Goal: Transaction & Acquisition: Purchase product/service

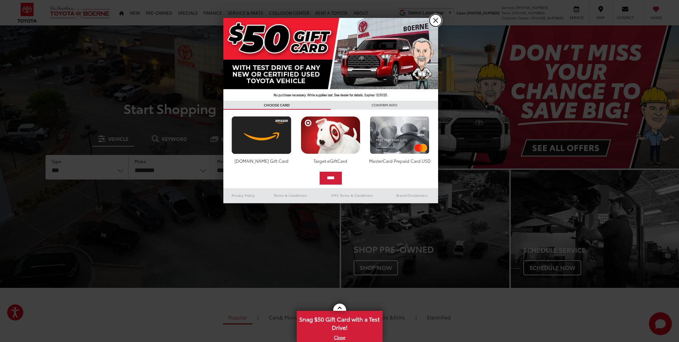
click at [433, 19] on link "X" at bounding box center [436, 20] width 12 height 12
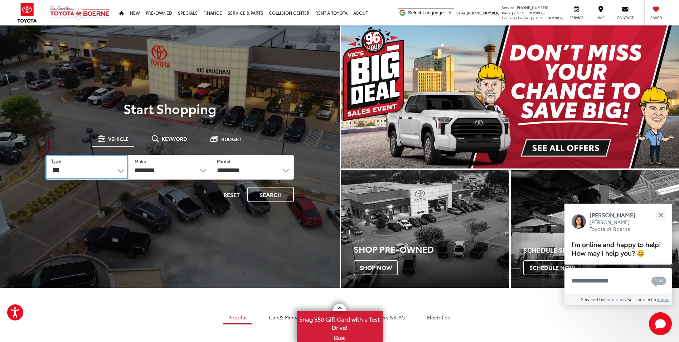
click at [122, 168] on select "*** *** **** *********" at bounding box center [86, 167] width 82 height 24
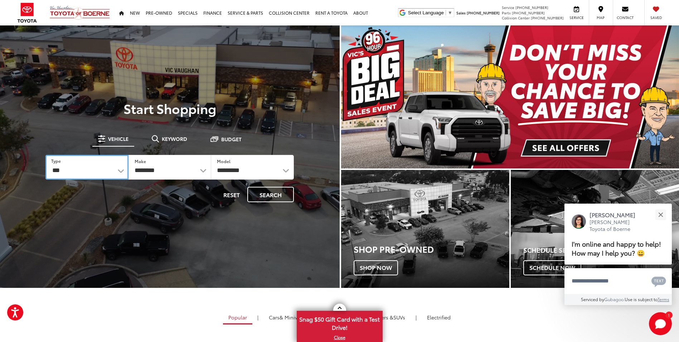
select select "******"
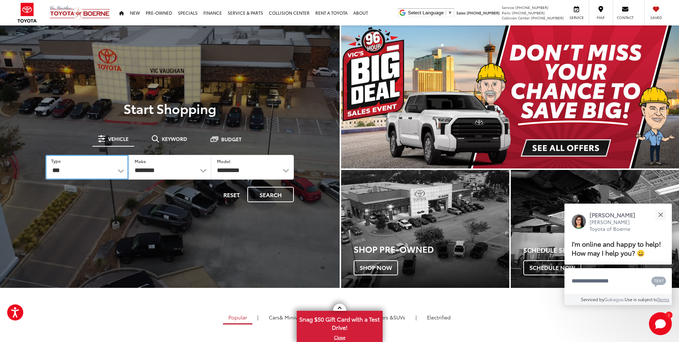
click at [45, 155] on select "*** *** **** *********" at bounding box center [86, 167] width 83 height 25
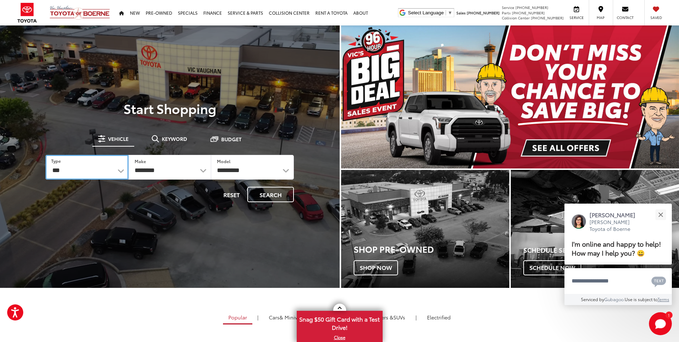
select select
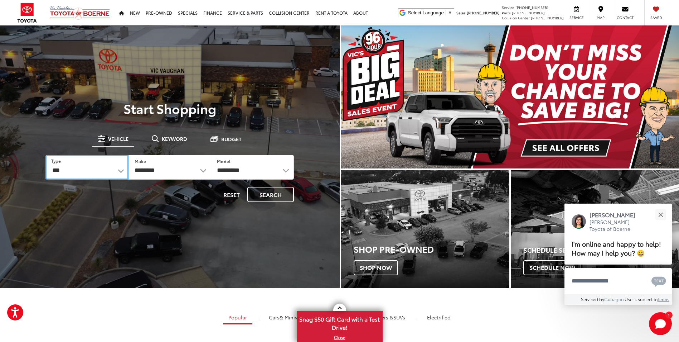
select select
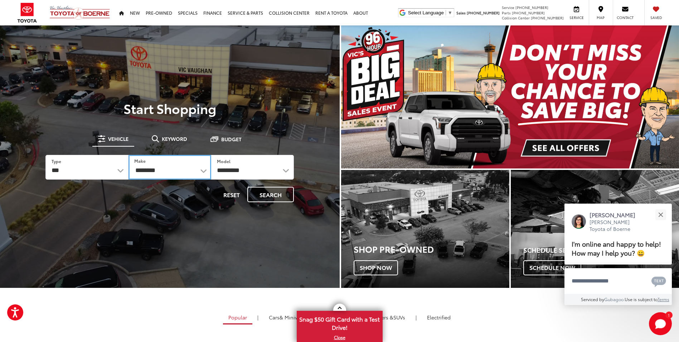
click at [205, 168] on select "**********" at bounding box center [170, 167] width 83 height 25
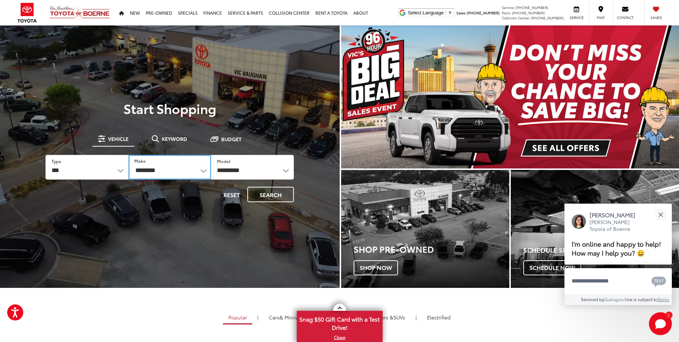
select select "******"
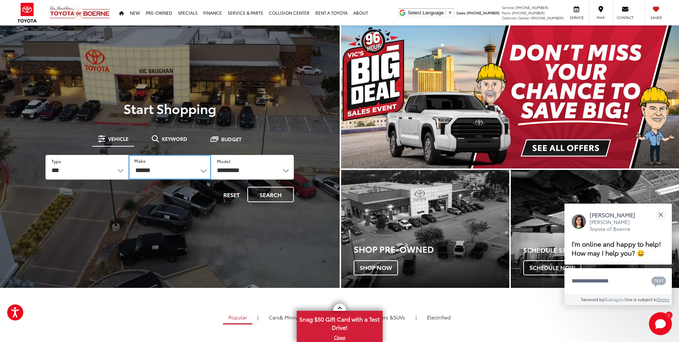
click at [129, 155] on select "**********" at bounding box center [170, 167] width 83 height 25
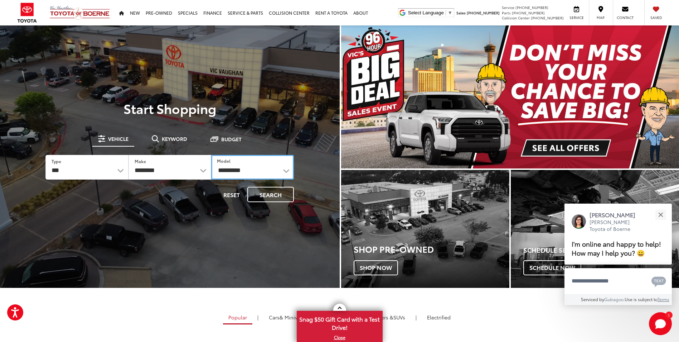
click at [249, 172] on select "**********" at bounding box center [252, 167] width 83 height 25
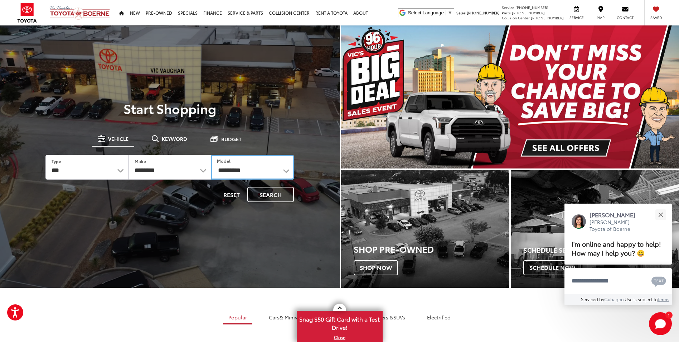
select select "*****"
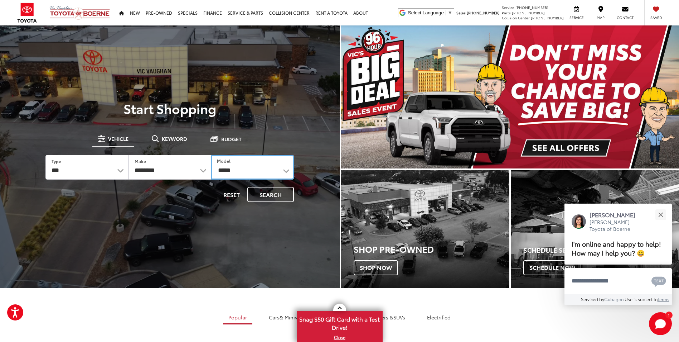
click at [211, 155] on select "**********" at bounding box center [252, 167] width 83 height 25
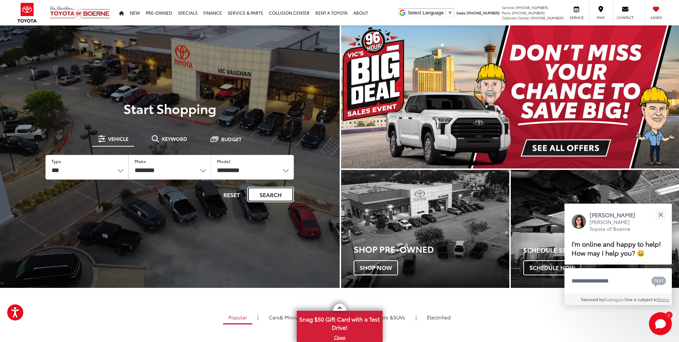
click at [276, 200] on button "Search" at bounding box center [270, 194] width 47 height 15
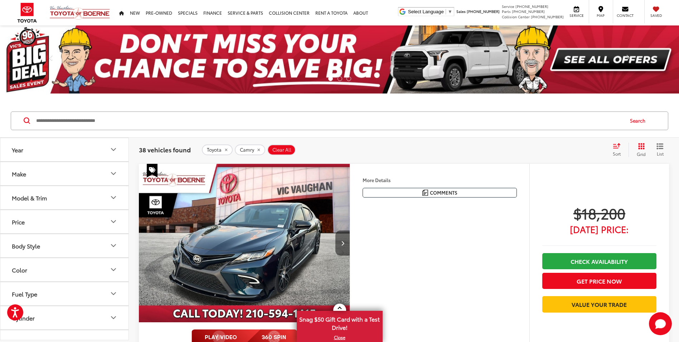
click at [342, 244] on icon "Next image" at bounding box center [342, 242] width 3 height 5
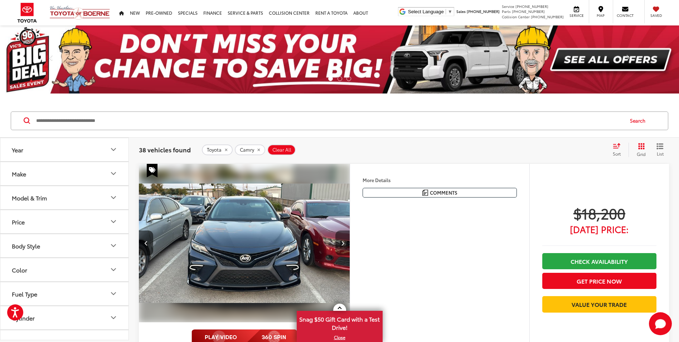
click at [342, 244] on icon "Next image" at bounding box center [342, 242] width 3 height 5
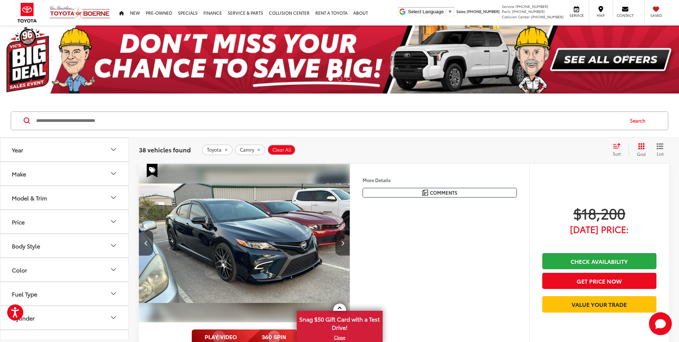
click at [342, 244] on icon "Next image" at bounding box center [342, 242] width 3 height 5
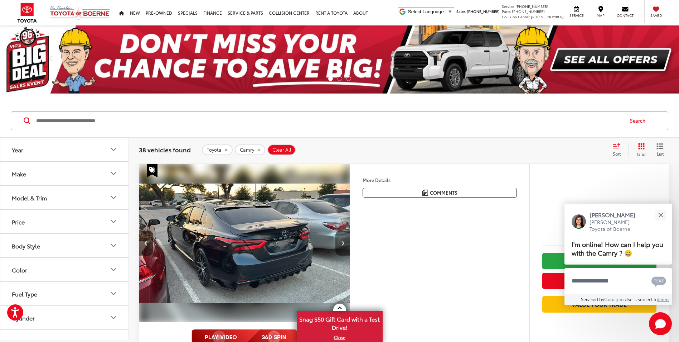
click at [342, 244] on icon "Next image" at bounding box center [342, 242] width 3 height 5
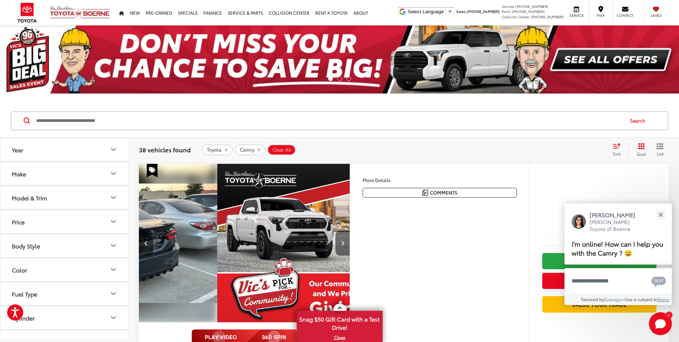
scroll to position [0, 848]
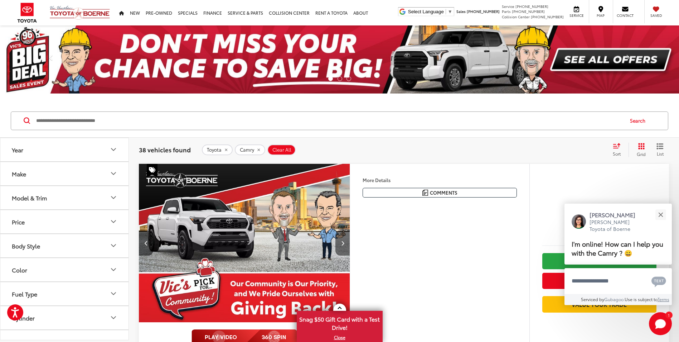
click at [342, 244] on icon "Next image" at bounding box center [342, 242] width 3 height 5
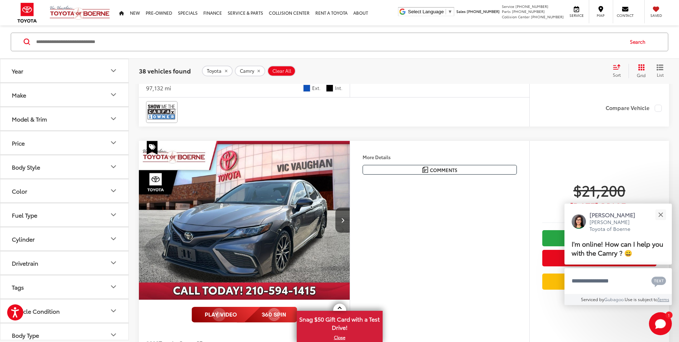
scroll to position [322, 0]
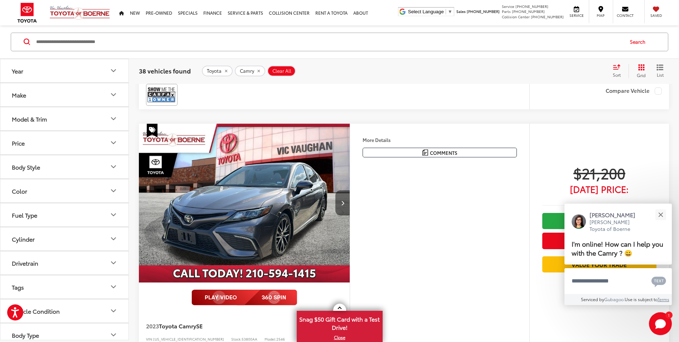
click at [339, 209] on button "Next image" at bounding box center [343, 202] width 14 height 25
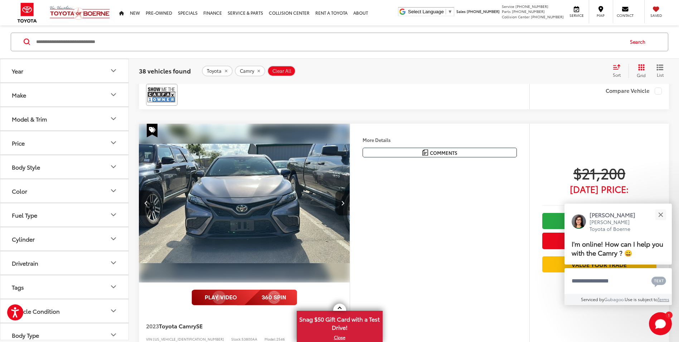
click at [339, 209] on button "Next image" at bounding box center [343, 202] width 14 height 25
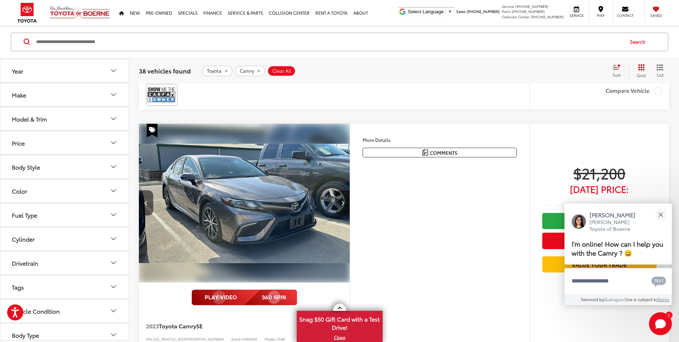
click at [339, 209] on button "Next image" at bounding box center [343, 202] width 14 height 25
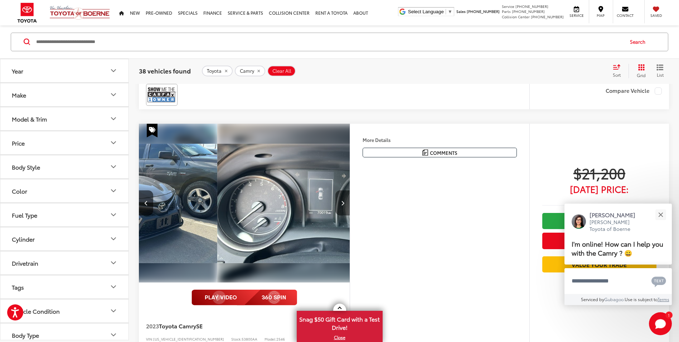
scroll to position [0, 636]
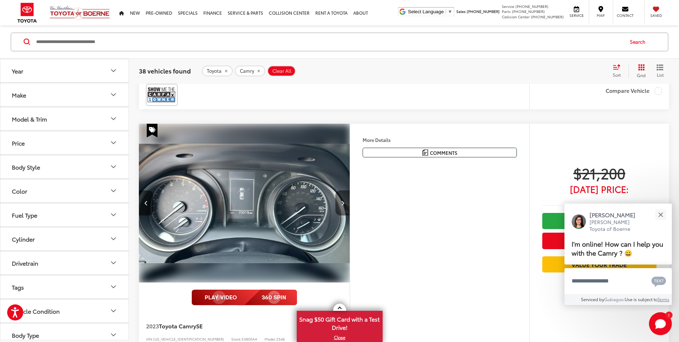
click at [339, 209] on button "Next image" at bounding box center [343, 202] width 14 height 25
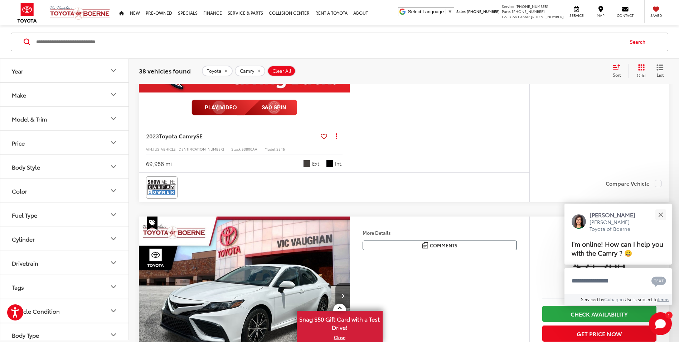
scroll to position [609, 0]
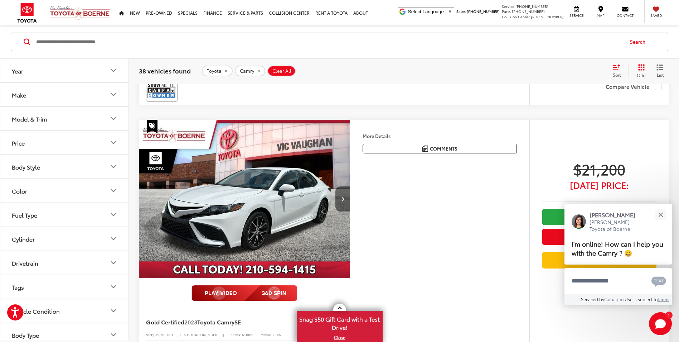
click at [339, 192] on button "Next image" at bounding box center [343, 198] width 14 height 25
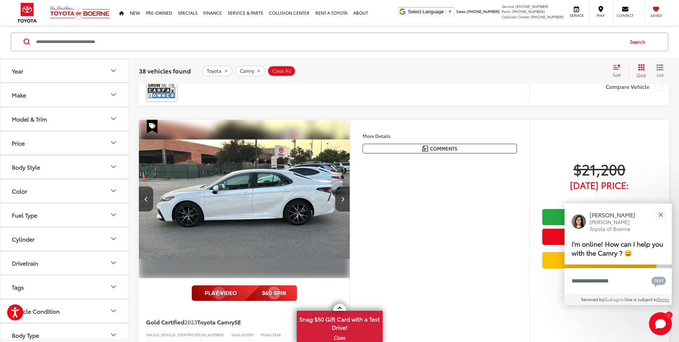
scroll to position [0, 0]
click at [339, 192] on button "Next image" at bounding box center [343, 198] width 14 height 25
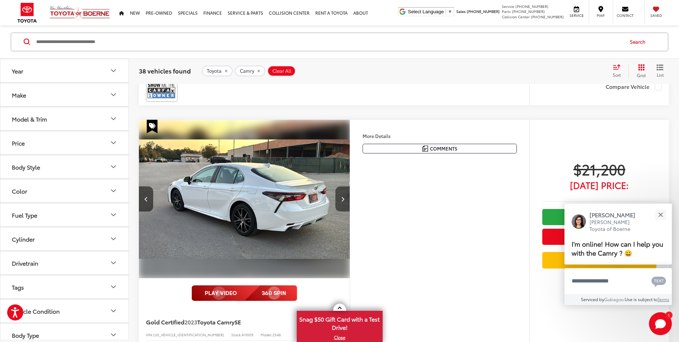
click at [339, 192] on button "Next image" at bounding box center [343, 198] width 14 height 25
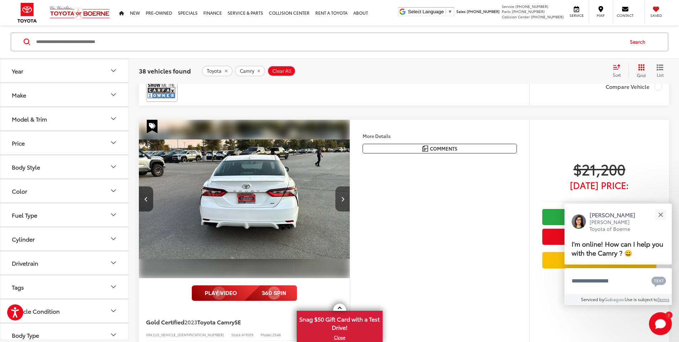
click at [339, 192] on button "Next image" at bounding box center [343, 198] width 14 height 25
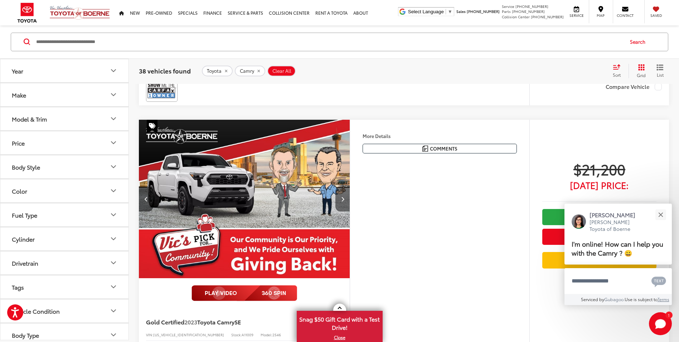
click at [339, 192] on button "Next image" at bounding box center [343, 198] width 14 height 25
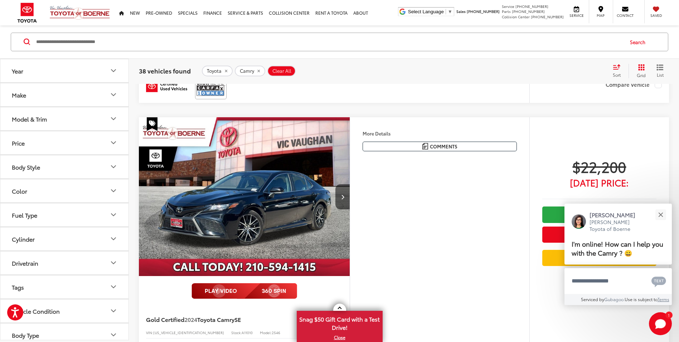
scroll to position [825, 0]
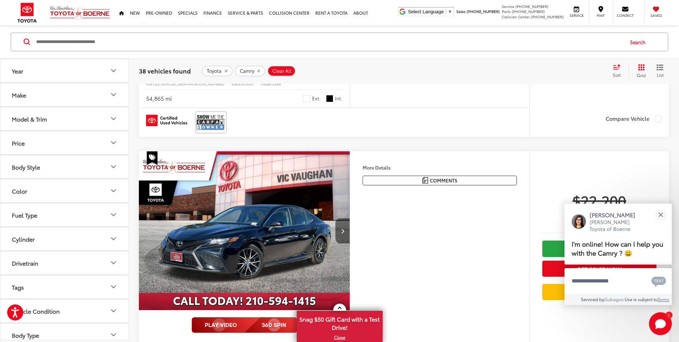
click at [347, 235] on button "Next image" at bounding box center [343, 230] width 14 height 25
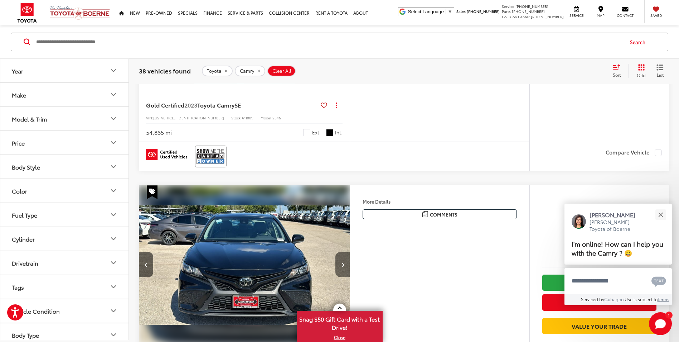
scroll to position [859, 0]
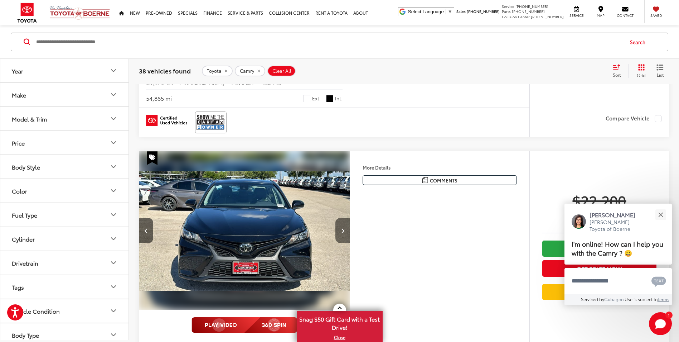
click at [347, 235] on button "Next image" at bounding box center [343, 230] width 14 height 25
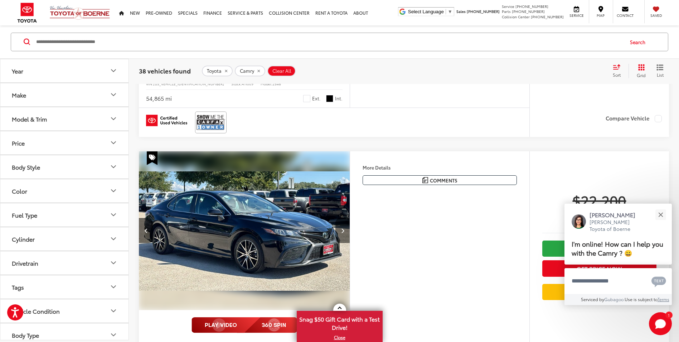
click at [347, 235] on button "Next image" at bounding box center [343, 230] width 14 height 25
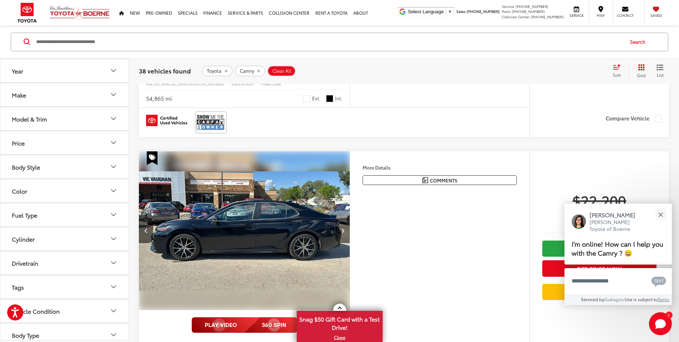
click at [347, 235] on button "Next image" at bounding box center [343, 230] width 14 height 25
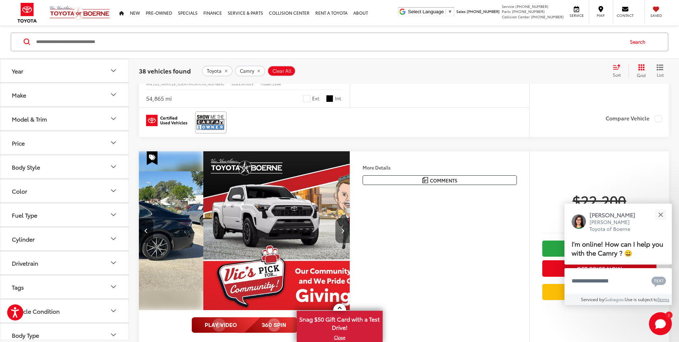
scroll to position [0, 848]
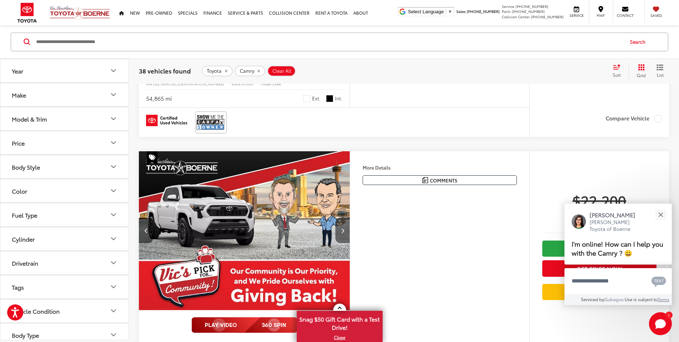
click at [347, 235] on button "Next image" at bounding box center [343, 230] width 14 height 25
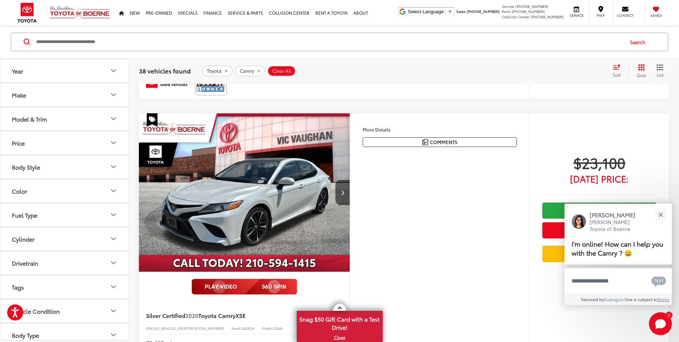
scroll to position [1112, 0]
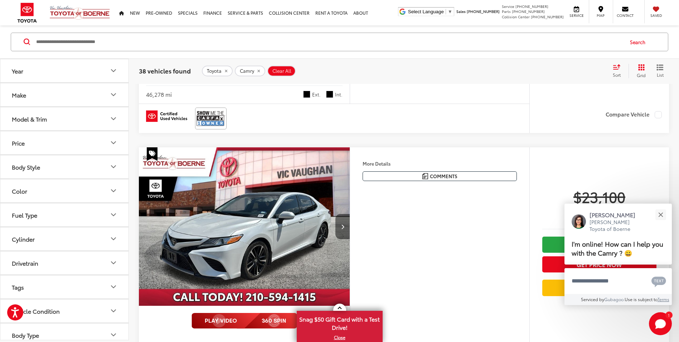
click at [343, 230] on button "Next image" at bounding box center [343, 226] width 14 height 25
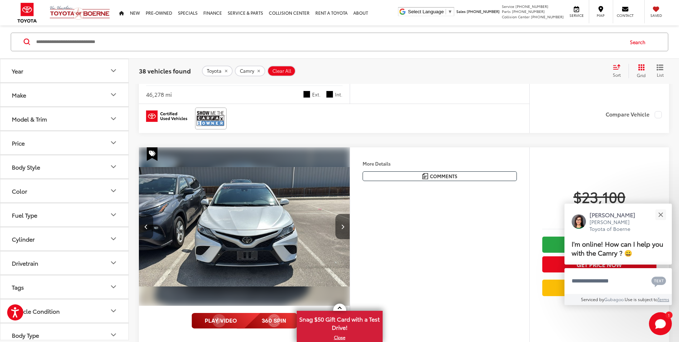
click at [343, 230] on button "Next image" at bounding box center [343, 226] width 14 height 25
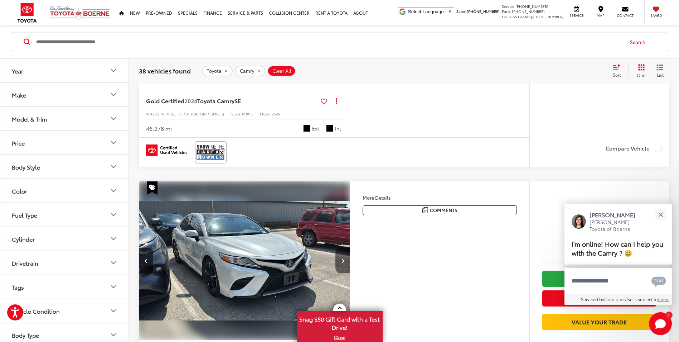
scroll to position [1146, 0]
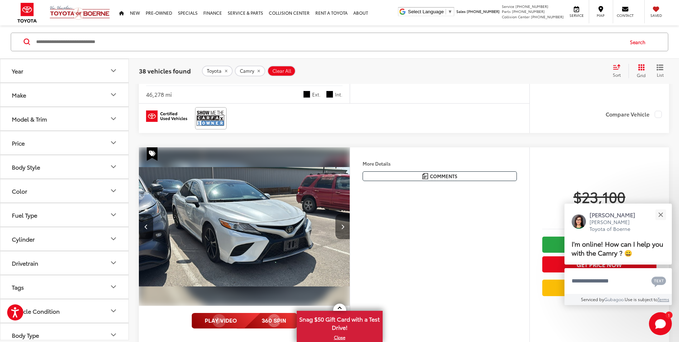
click at [343, 230] on button "Next image" at bounding box center [343, 226] width 14 height 25
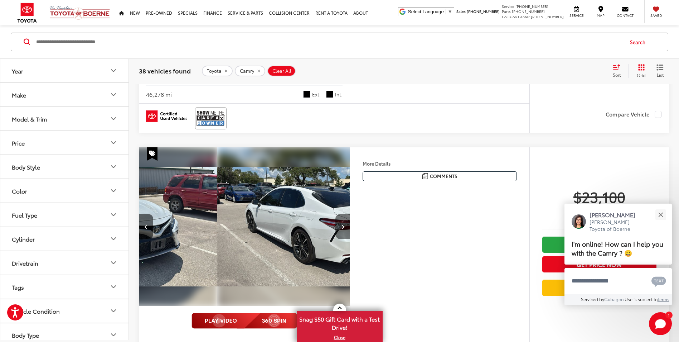
scroll to position [0, 636]
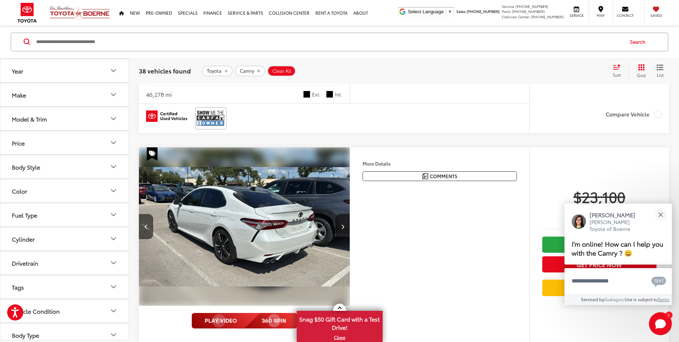
click at [343, 230] on button "Next image" at bounding box center [343, 226] width 14 height 25
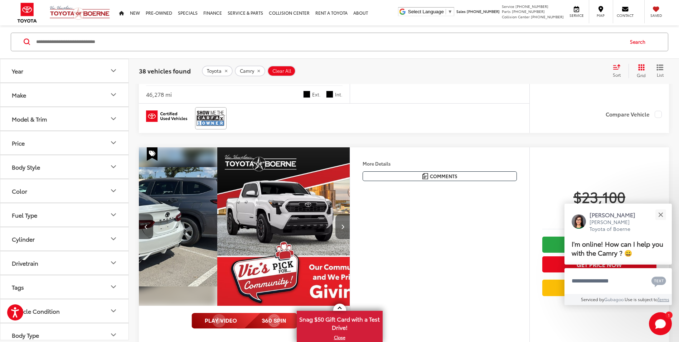
scroll to position [0, 848]
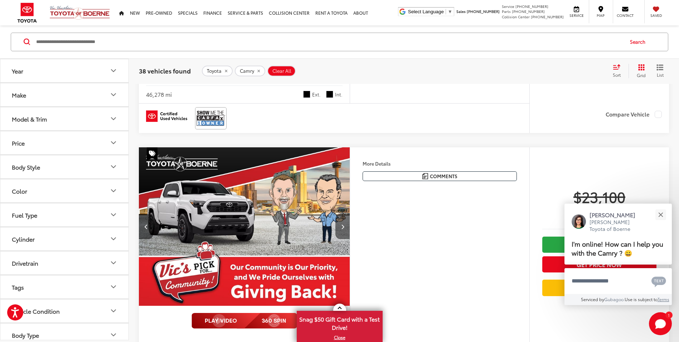
click at [343, 230] on button "Next image" at bounding box center [343, 226] width 14 height 25
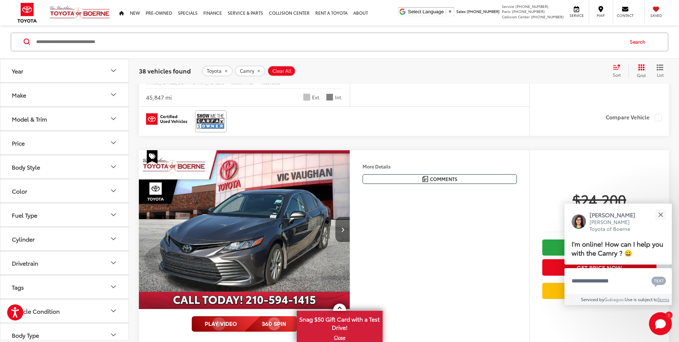
scroll to position [3151, 0]
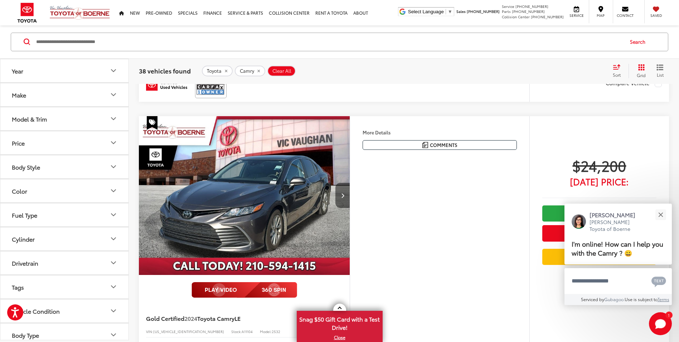
click at [340, 194] on button "Next image" at bounding box center [343, 195] width 14 height 25
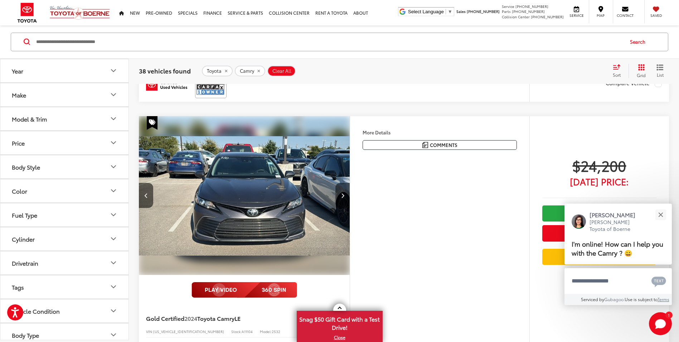
click at [340, 194] on button "Next image" at bounding box center [343, 195] width 14 height 25
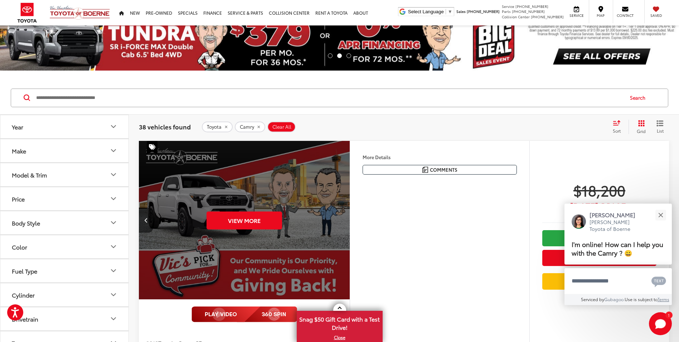
scroll to position [36, 0]
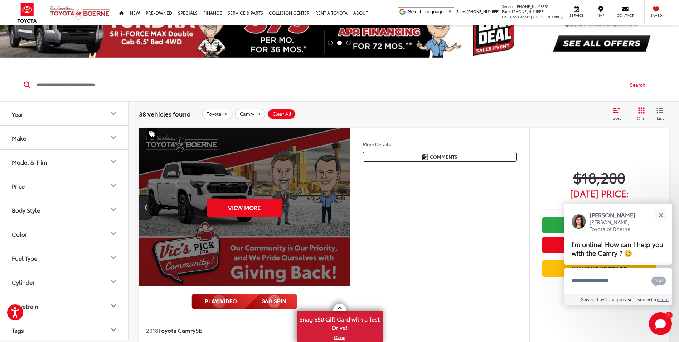
click at [281, 142] on div "View More" at bounding box center [245, 207] width 212 height 159
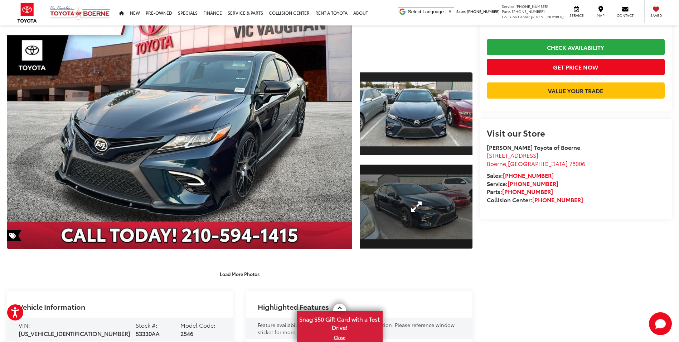
scroll to position [122, 0]
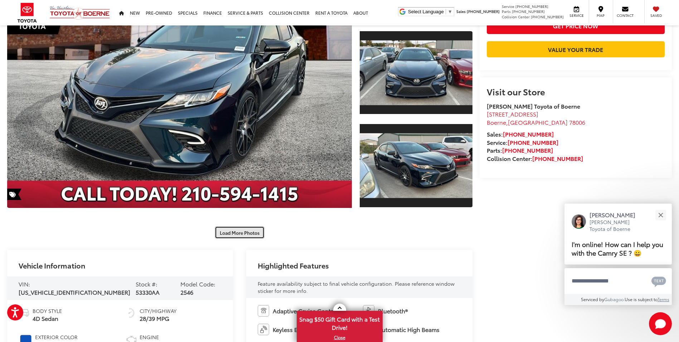
click at [245, 232] on button "Load More Photos" at bounding box center [240, 232] width 50 height 13
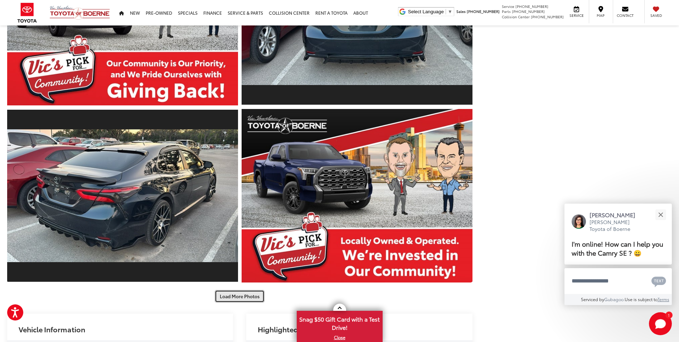
scroll to position [444, 0]
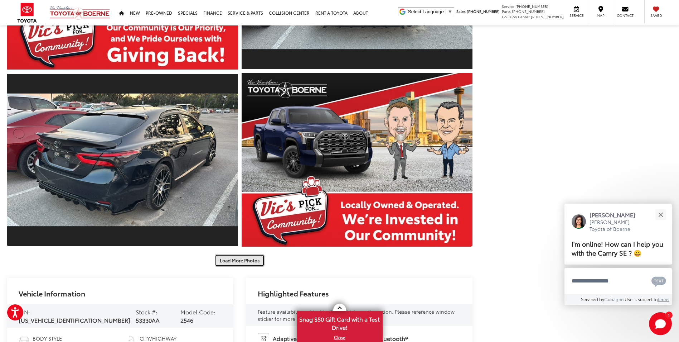
click at [243, 263] on button "Load More Photos" at bounding box center [240, 260] width 50 height 13
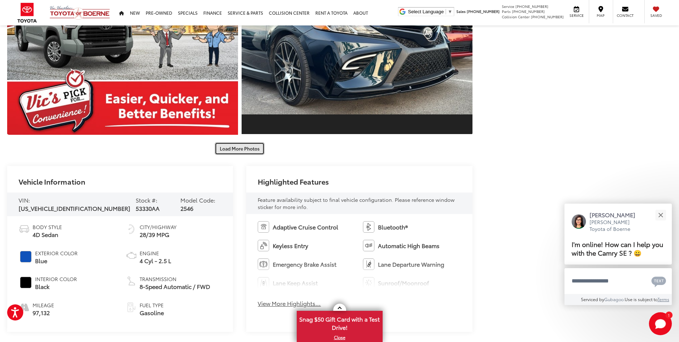
scroll to position [910, 0]
click at [250, 149] on button "Load More Photos" at bounding box center [240, 148] width 50 height 13
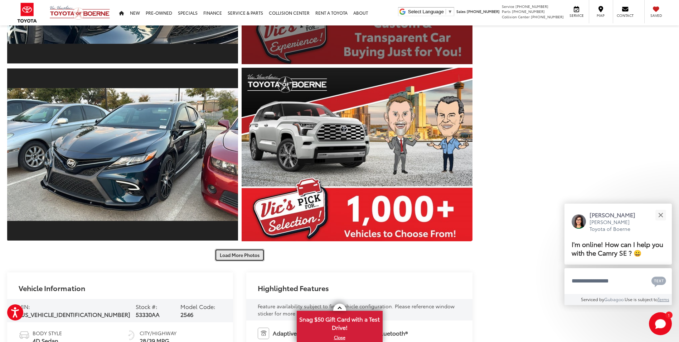
scroll to position [1124, 0]
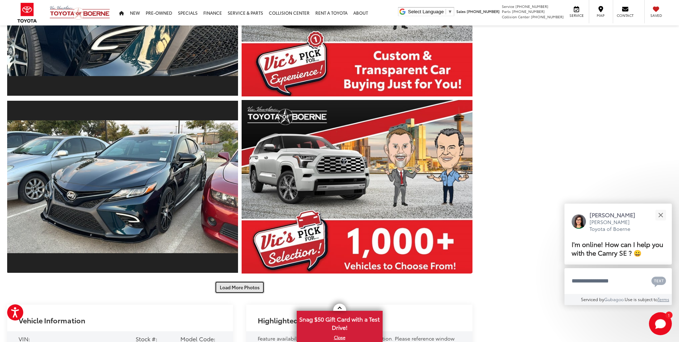
click at [237, 284] on button "Load More Photos" at bounding box center [240, 287] width 50 height 13
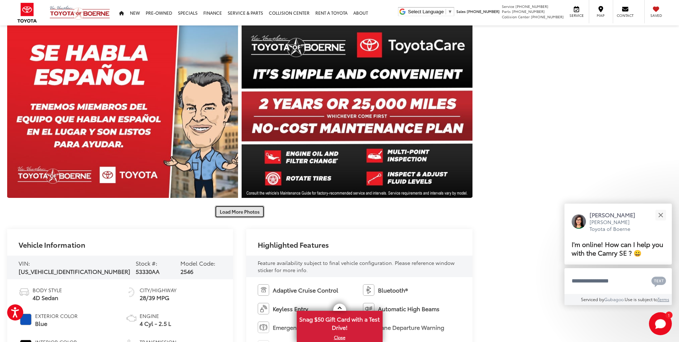
scroll to position [1554, 0]
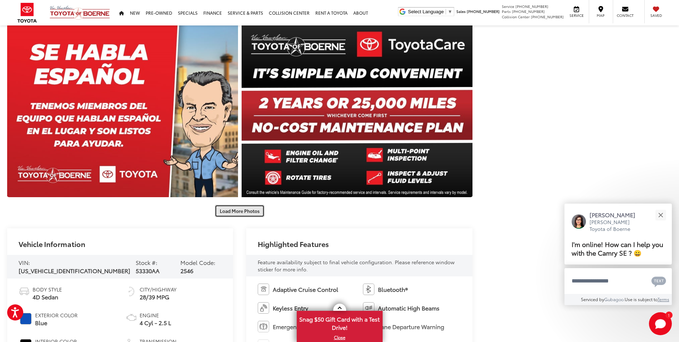
click at [255, 209] on button "Load More Photos" at bounding box center [240, 210] width 50 height 13
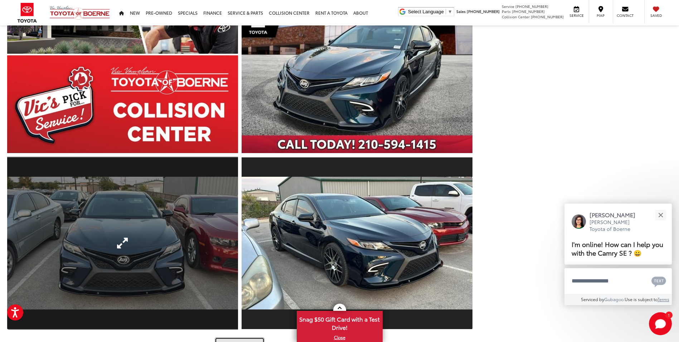
scroll to position [1948, 0]
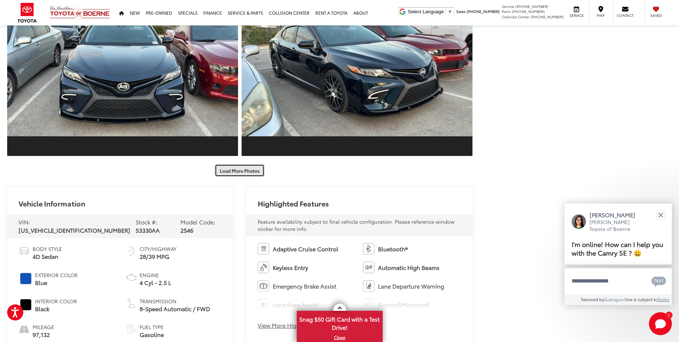
click at [241, 170] on button "Load More Photos" at bounding box center [240, 170] width 50 height 13
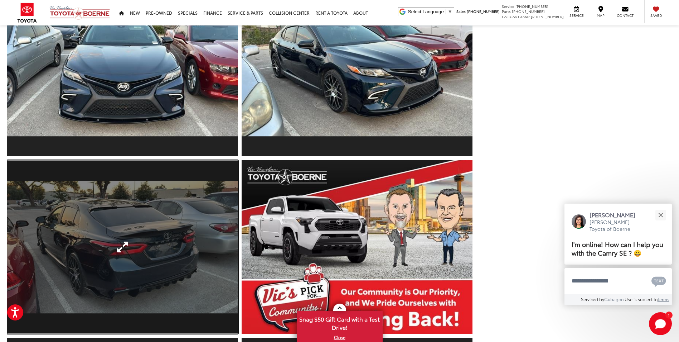
click at [192, 214] on link "Expand Photo 24" at bounding box center [122, 246] width 231 height 173
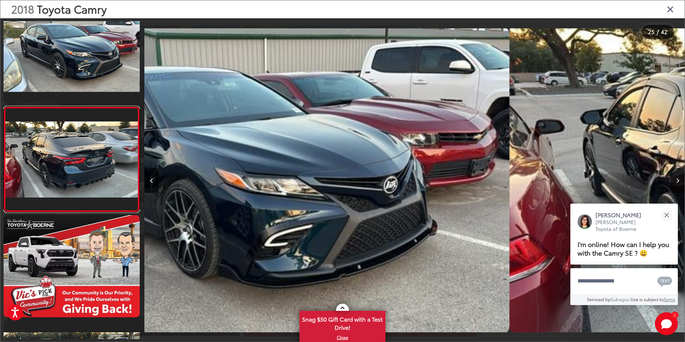
scroll to position [0, 12960]
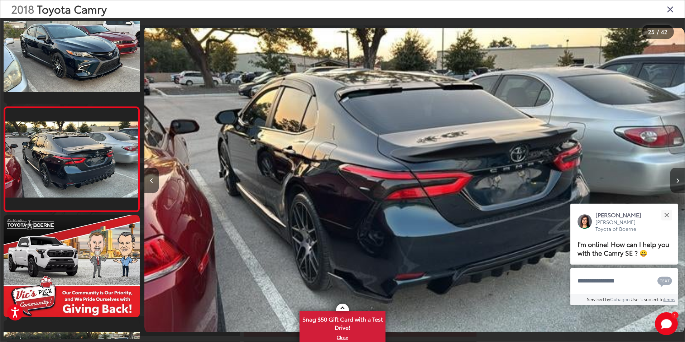
click at [677, 177] on button "Next image" at bounding box center [677, 180] width 14 height 25
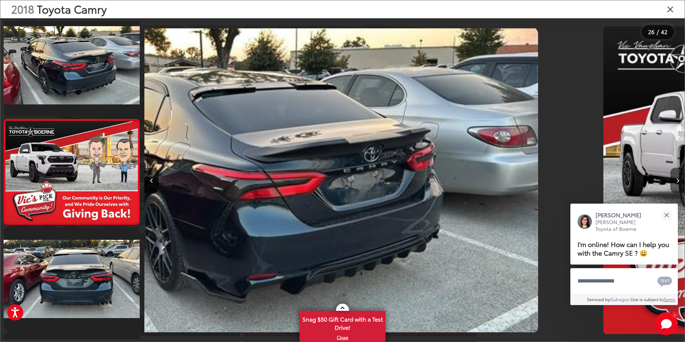
scroll to position [2538, 0]
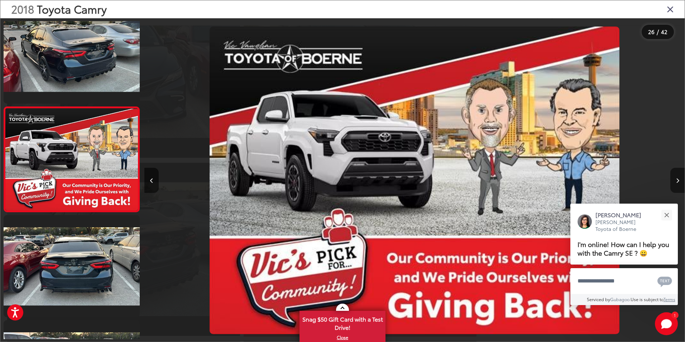
click at [677, 177] on button "Next image" at bounding box center [677, 180] width 14 height 25
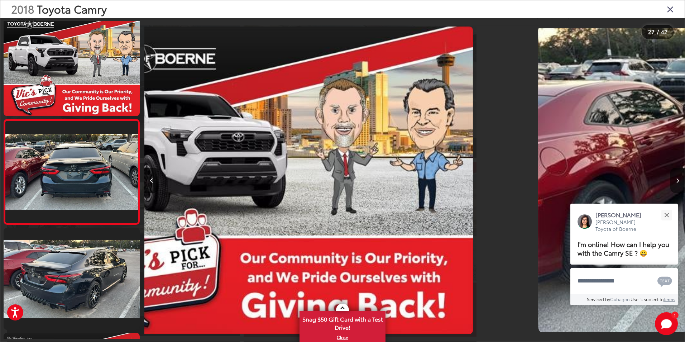
scroll to position [2643, 0]
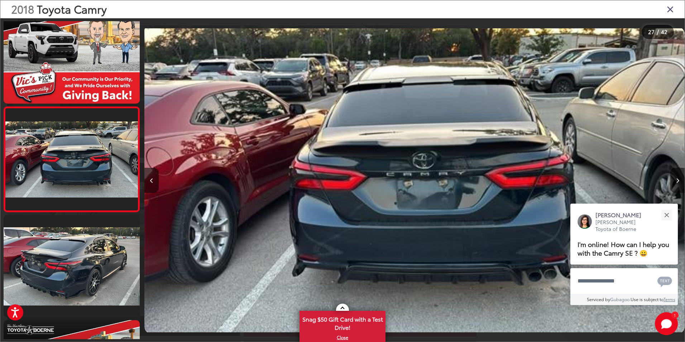
click at [677, 177] on button "Next image" at bounding box center [677, 180] width 14 height 25
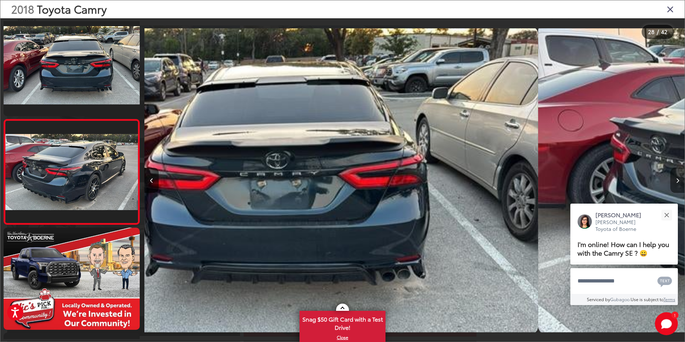
scroll to position [2748, 0]
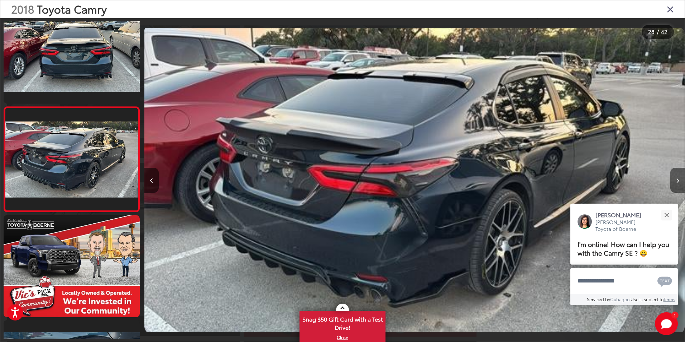
click at [677, 177] on button "Next image" at bounding box center [677, 180] width 14 height 25
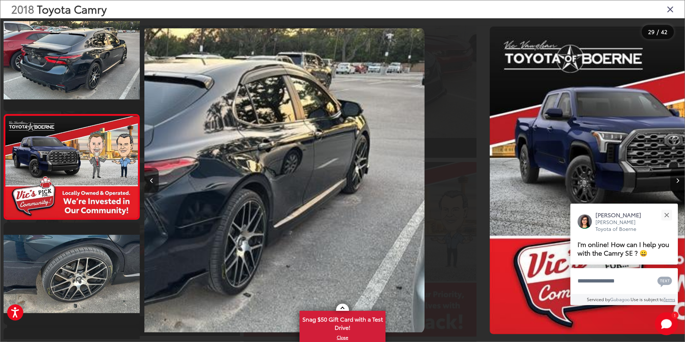
scroll to position [2853, 0]
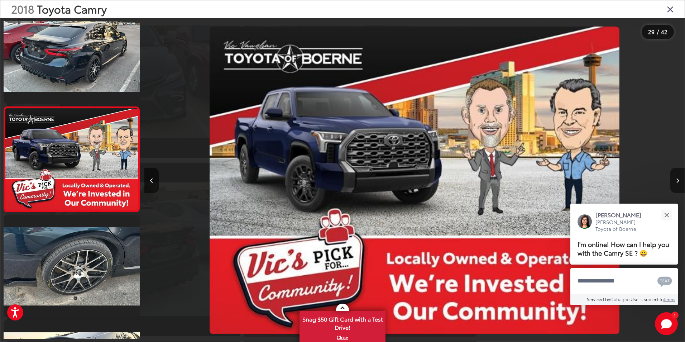
click at [677, 177] on button "Next image" at bounding box center [677, 180] width 14 height 25
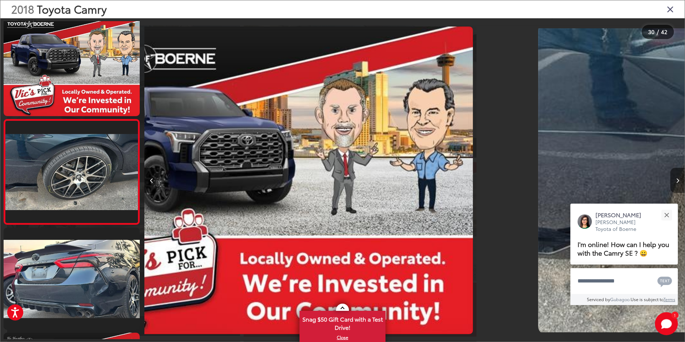
scroll to position [0, 0]
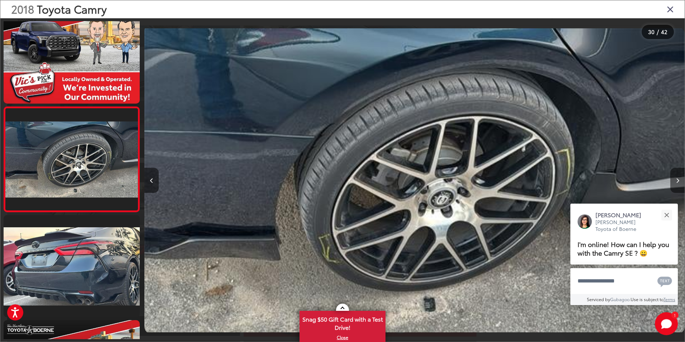
click at [677, 177] on button "Next image" at bounding box center [677, 180] width 14 height 25
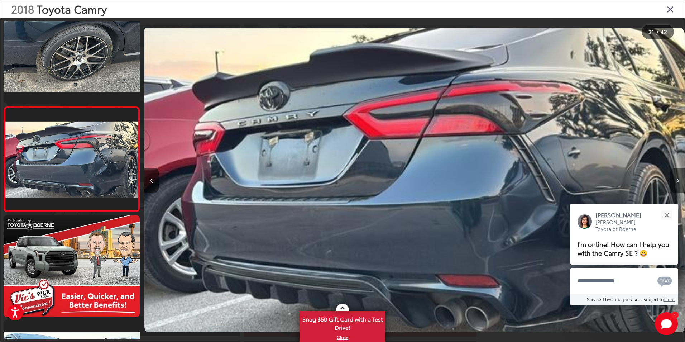
click at [677, 177] on button "Next image" at bounding box center [677, 180] width 14 height 25
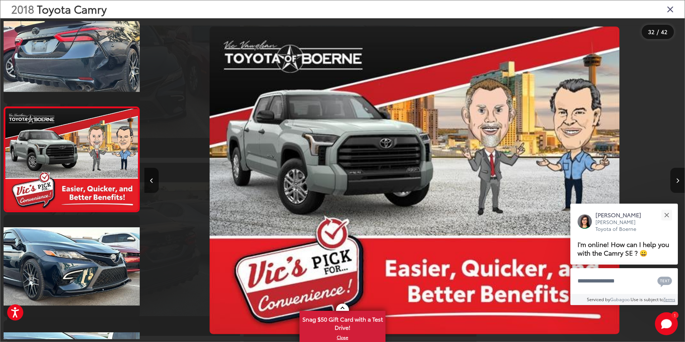
click at [677, 177] on button "Next image" at bounding box center [677, 180] width 14 height 25
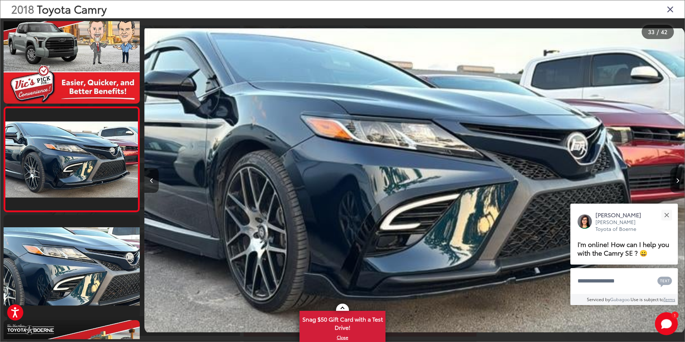
click at [677, 177] on button "Next image" at bounding box center [677, 180] width 14 height 25
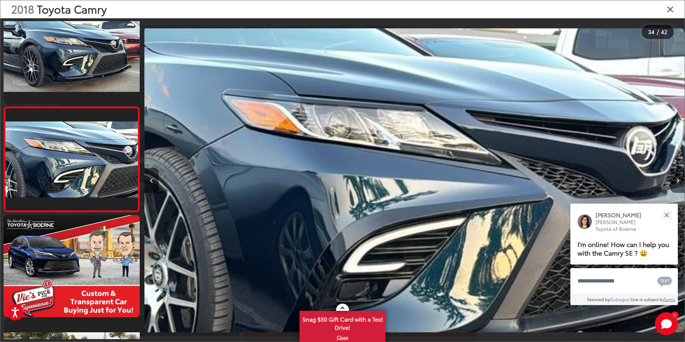
click at [677, 177] on button "Next image" at bounding box center [677, 180] width 14 height 25
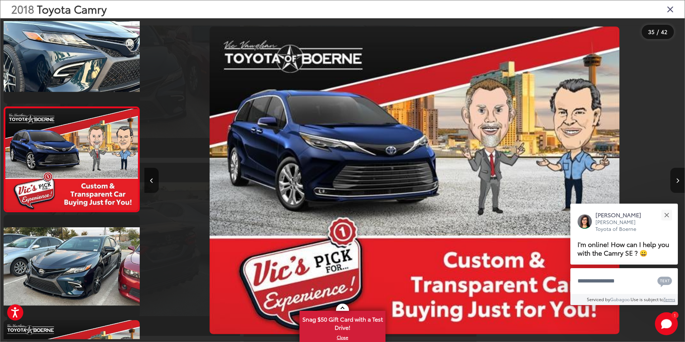
click at [677, 177] on button "Next image" at bounding box center [677, 180] width 14 height 25
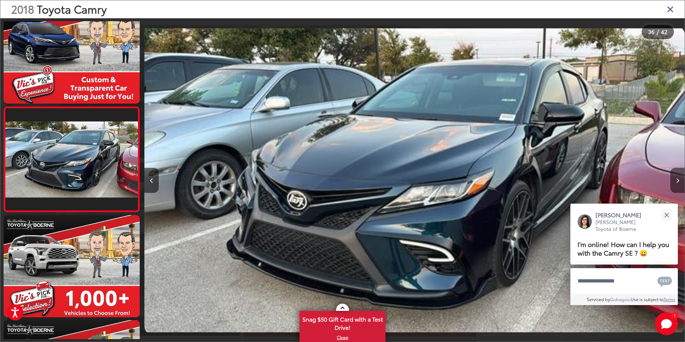
click at [677, 177] on button "Next image" at bounding box center [677, 180] width 14 height 25
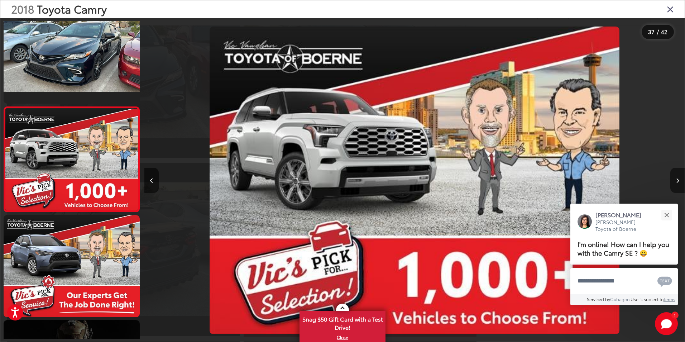
click at [677, 177] on button "Next image" at bounding box center [677, 180] width 14 height 25
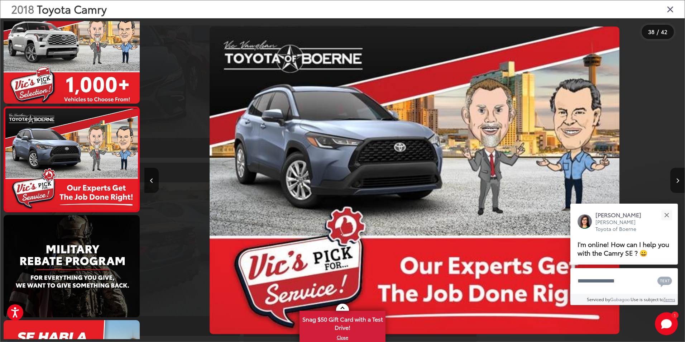
click at [677, 177] on button "Next image" at bounding box center [677, 180] width 14 height 25
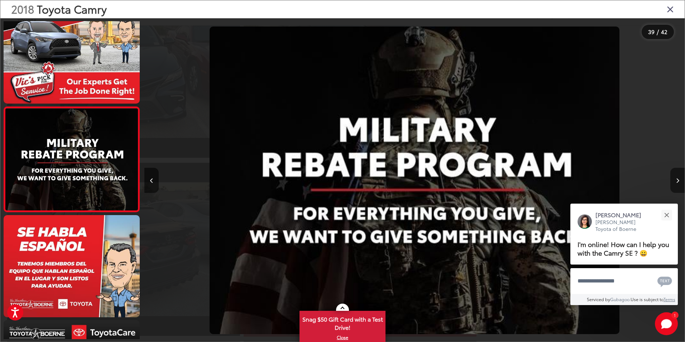
click at [677, 177] on button "Next image" at bounding box center [677, 180] width 14 height 25
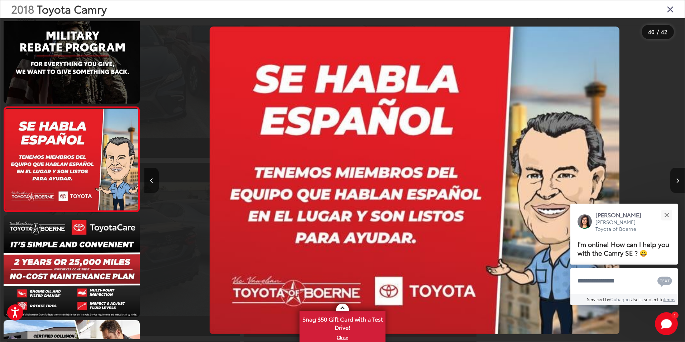
click at [677, 177] on button "Next image" at bounding box center [677, 180] width 14 height 25
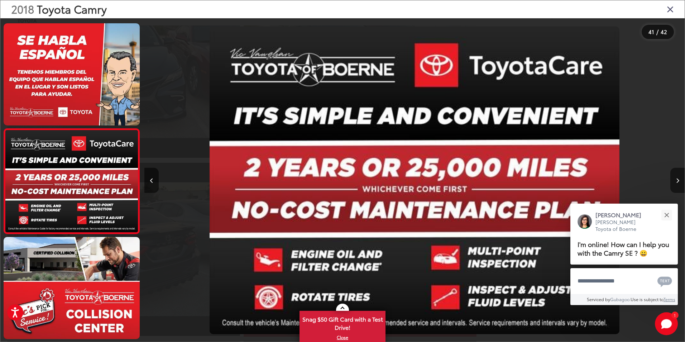
click at [677, 177] on button "Next image" at bounding box center [677, 180] width 14 height 25
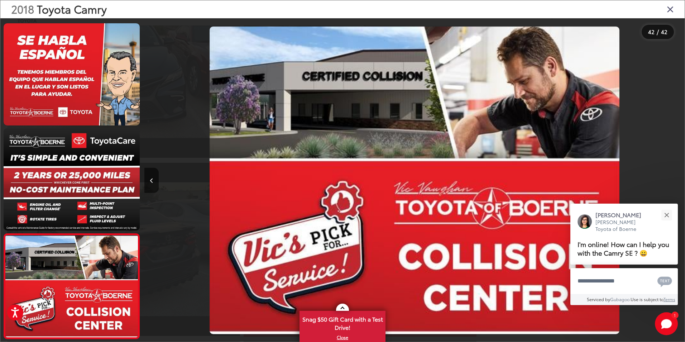
click at [677, 177] on div at bounding box center [616, 180] width 135 height 324
click at [154, 176] on button "Previous image" at bounding box center [151, 180] width 14 height 25
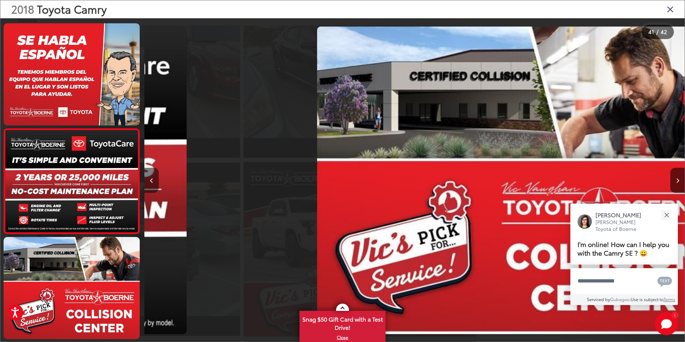
click at [154, 176] on button "Previous image" at bounding box center [151, 180] width 14 height 25
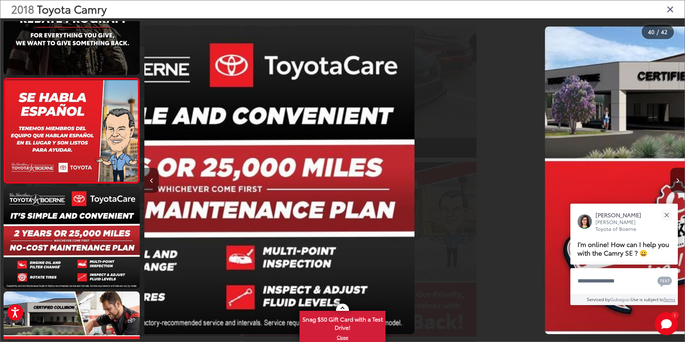
click at [154, 176] on button "Previous image" at bounding box center [151, 180] width 14 height 25
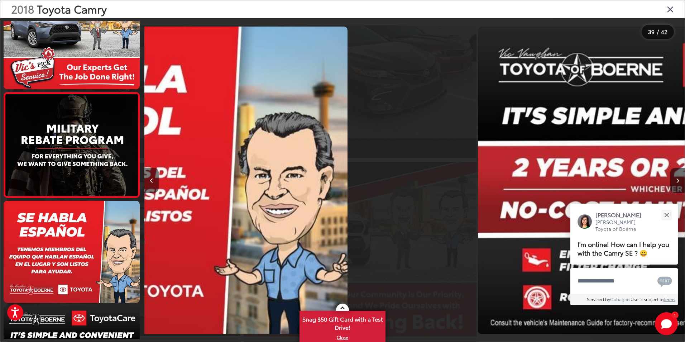
click at [154, 176] on button "Previous image" at bounding box center [151, 180] width 14 height 25
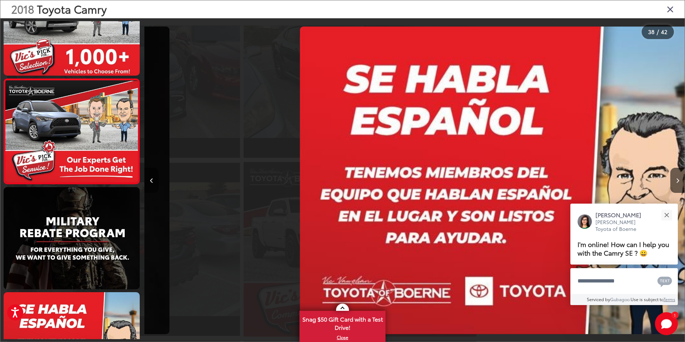
click at [154, 176] on button "Previous image" at bounding box center [151, 180] width 14 height 25
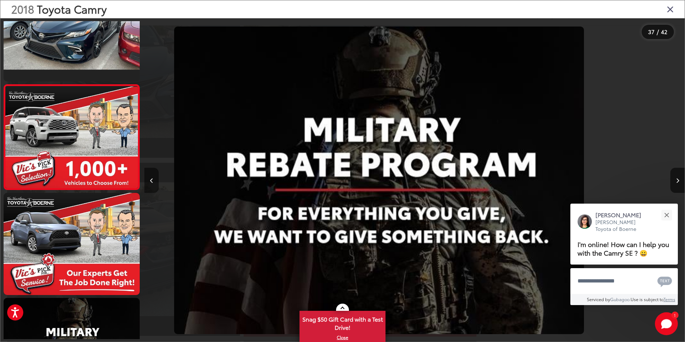
click at [154, 176] on button "Previous image" at bounding box center [151, 180] width 14 height 25
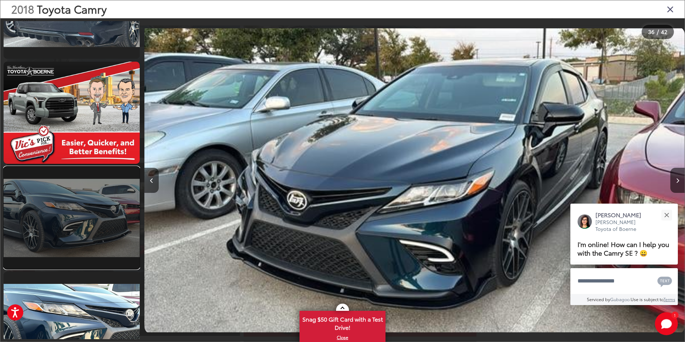
click at [101, 216] on link at bounding box center [72, 218] width 136 height 102
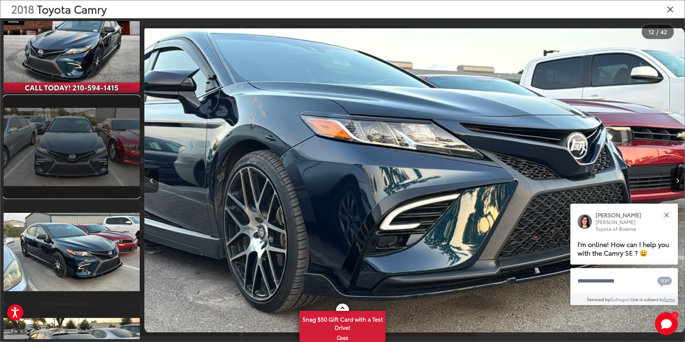
click at [86, 157] on link at bounding box center [72, 147] width 136 height 102
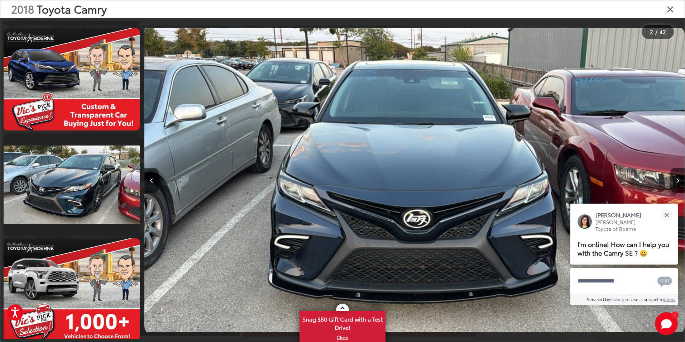
click at [670, 8] on icon "Close gallery" at bounding box center [669, 8] width 7 height 9
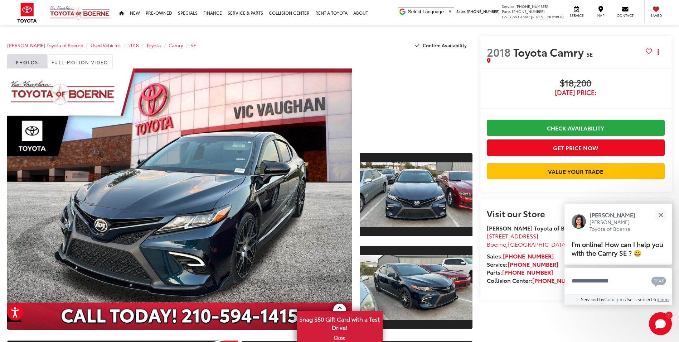
click at [421, 101] on div at bounding box center [416, 105] width 112 height 75
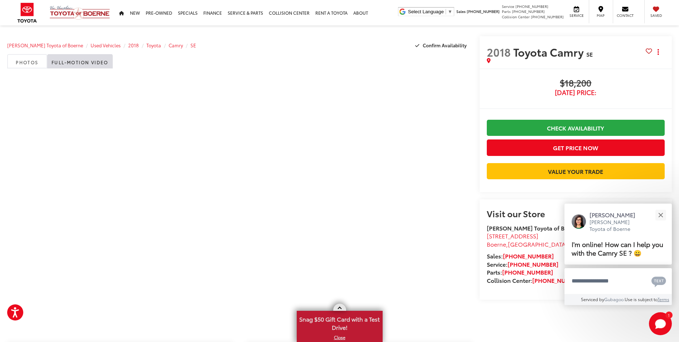
click at [342, 308] on link at bounding box center [339, 306] width 13 height 7
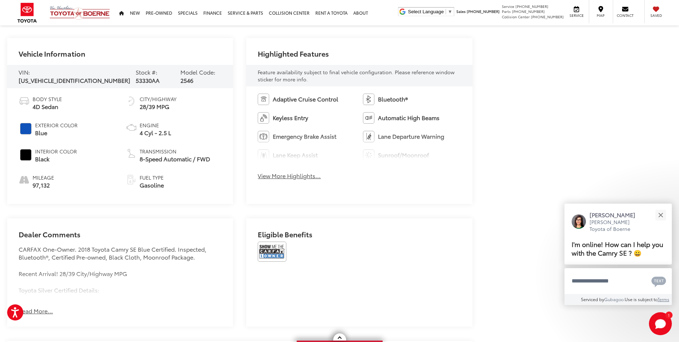
scroll to position [322, 0]
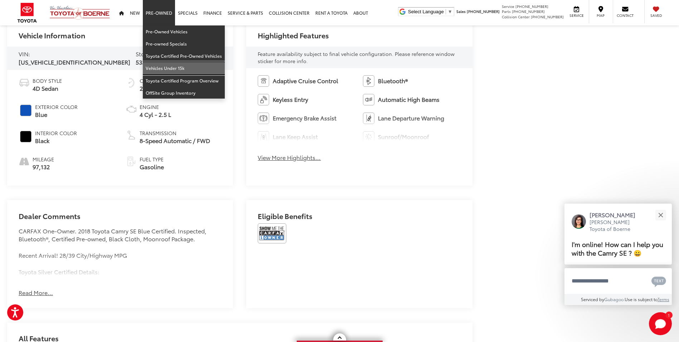
click at [190, 72] on link "Vehicles Under 15k" at bounding box center [184, 68] width 82 height 12
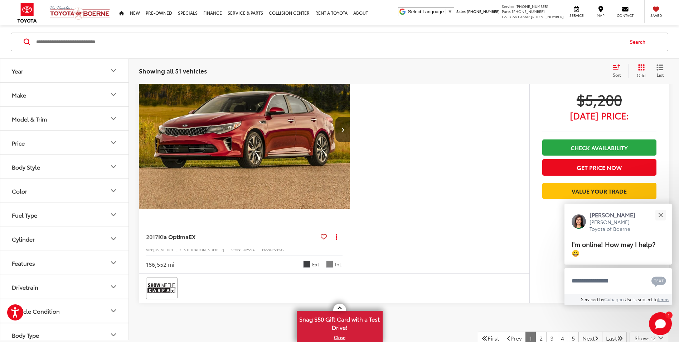
scroll to position [3151, 0]
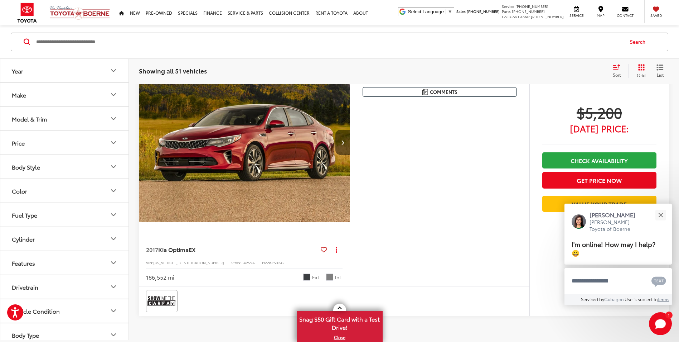
click at [346, 148] on button "Next image" at bounding box center [343, 142] width 14 height 25
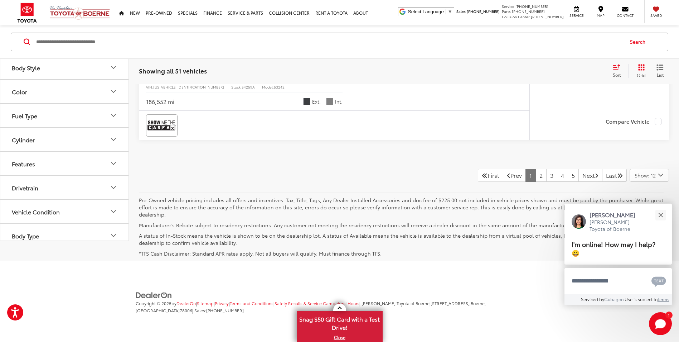
scroll to position [3331, 0]
click at [536, 175] on link "2" at bounding box center [541, 175] width 11 height 13
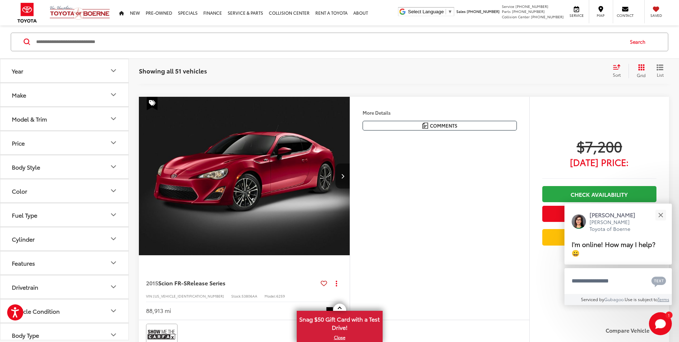
scroll to position [2901, 0]
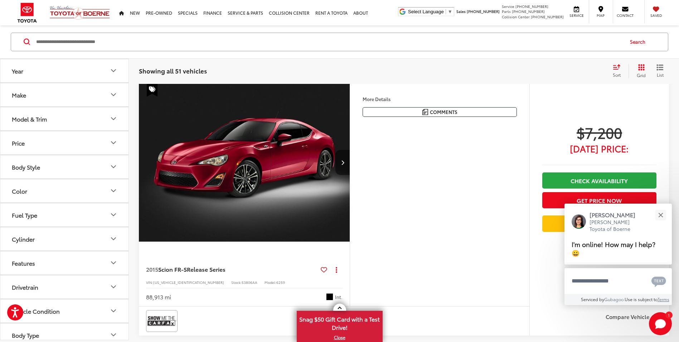
click at [341, 167] on button "Next image" at bounding box center [343, 162] width 14 height 25
click at [341, 166] on button "Next image" at bounding box center [343, 162] width 14 height 25
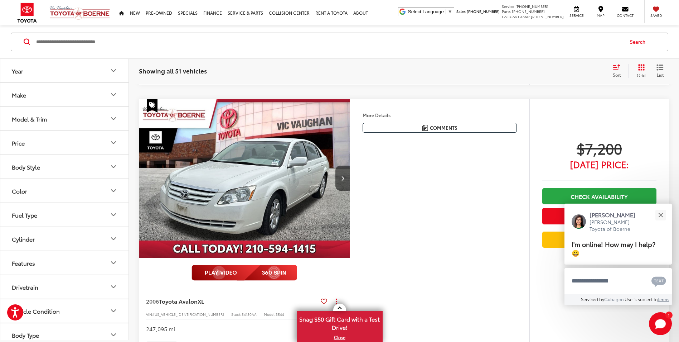
scroll to position [0, 0]
click at [343, 172] on button "Next image" at bounding box center [343, 177] width 14 height 25
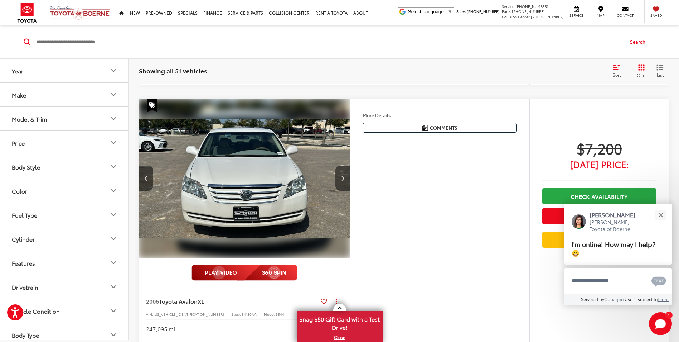
click at [343, 172] on button "Next image" at bounding box center [343, 177] width 14 height 25
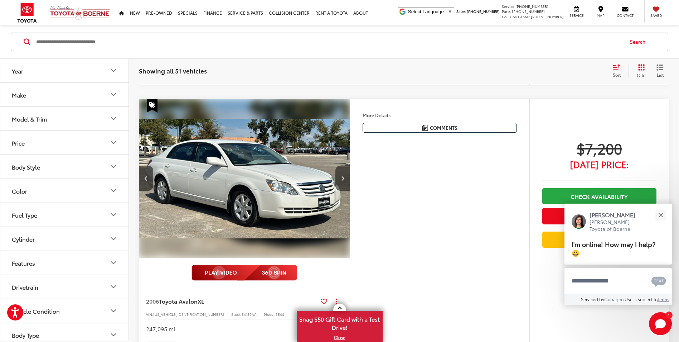
click at [343, 172] on button "Next image" at bounding box center [343, 177] width 14 height 25
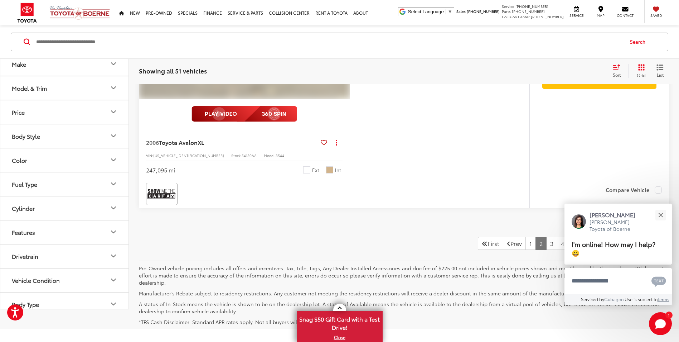
scroll to position [3378, 0]
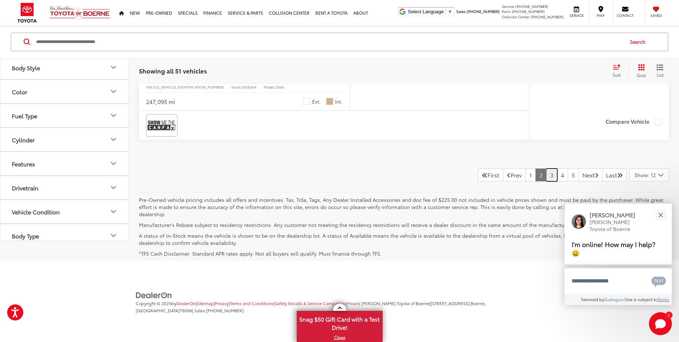
click at [546, 174] on link "3" at bounding box center [551, 174] width 11 height 13
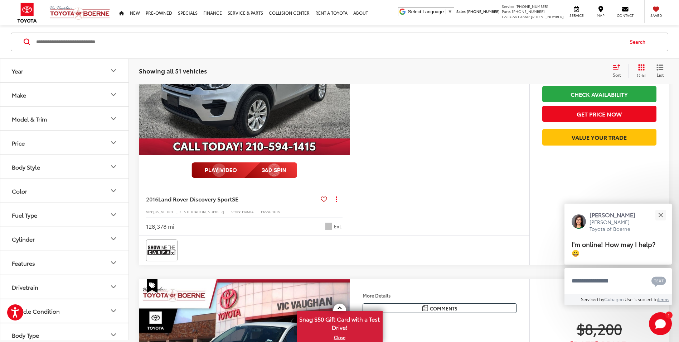
scroll to position [1293, 0]
